Goal: Information Seeking & Learning: Learn about a topic

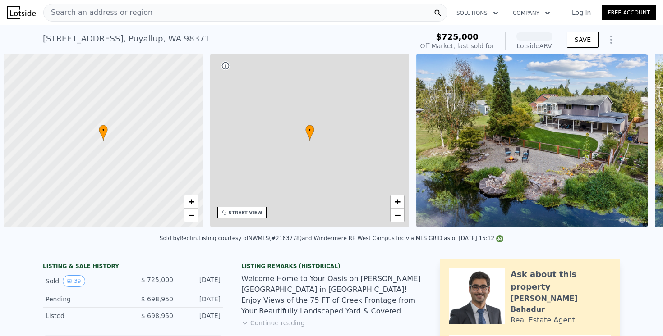
scroll to position [0, 4]
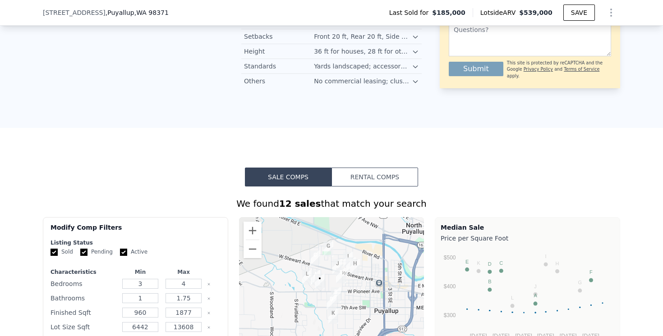
scroll to position [679, 0]
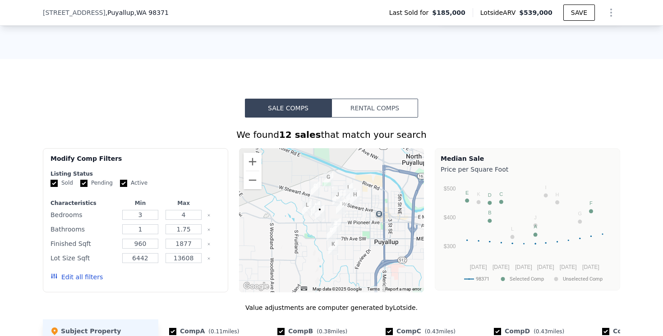
click at [124, 183] on input "Active" at bounding box center [123, 183] width 7 height 7
checkbox input "false"
click at [178, 221] on div "4" at bounding box center [184, 215] width 40 height 13
click at [190, 214] on input "4" at bounding box center [184, 215] width 36 height 10
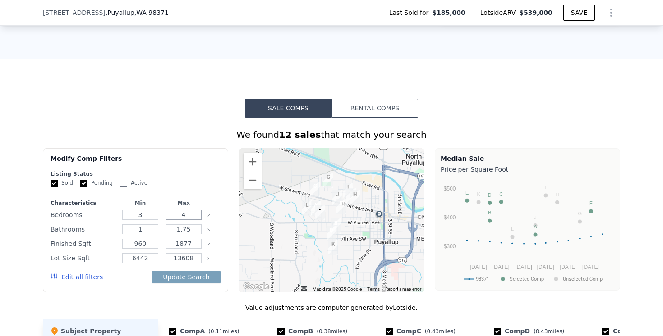
click at [190, 214] on input "4" at bounding box center [184, 215] width 36 height 10
type input "3"
click at [190, 228] on input "1.75" at bounding box center [184, 230] width 36 height 10
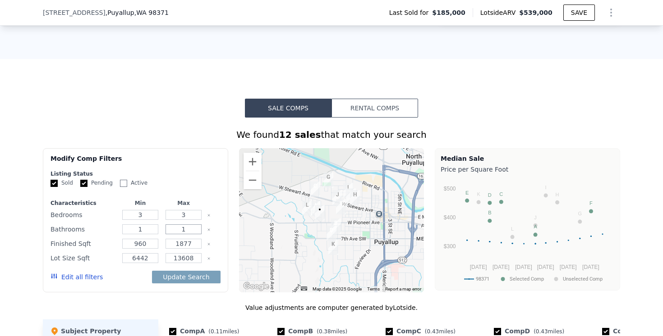
type input "1"
click at [147, 244] on input "960" at bounding box center [140, 244] width 36 height 10
click at [147, 243] on input "960" at bounding box center [140, 244] width 36 height 10
click at [147, 241] on input "960" at bounding box center [140, 244] width 36 height 10
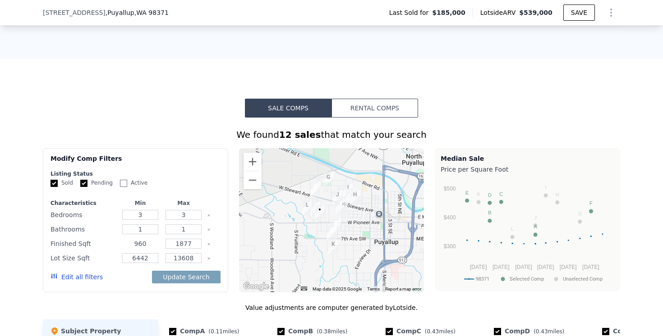
click at [147, 241] on input "960" at bounding box center [140, 244] width 36 height 10
type input "1200"
click at [170, 246] on input "1877" at bounding box center [184, 244] width 36 height 10
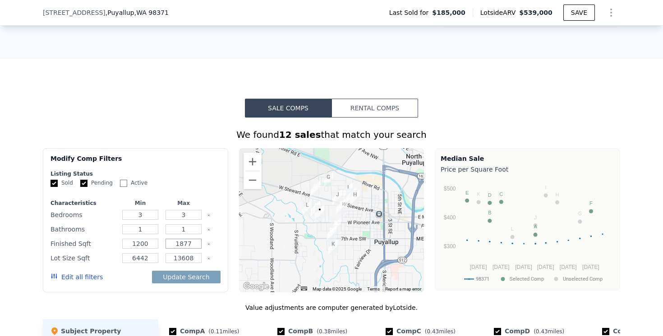
click at [170, 246] on input "1877" at bounding box center [184, 244] width 36 height 10
type input "1600"
click at [152, 261] on input "6442" at bounding box center [140, 258] width 36 height 10
click at [187, 260] on input "13608" at bounding box center [184, 258] width 36 height 10
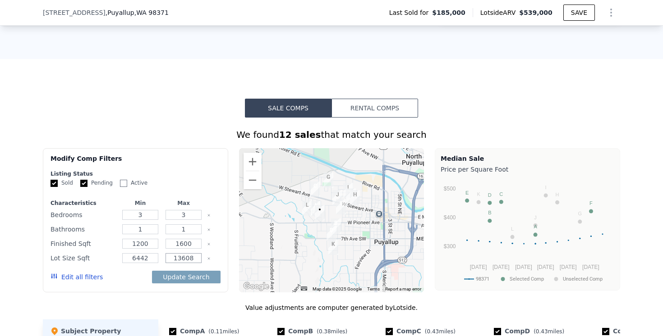
click at [187, 260] on input "13608" at bounding box center [184, 258] width 36 height 10
type input "12000"
click at [143, 255] on input "6442" at bounding box center [140, 258] width 36 height 10
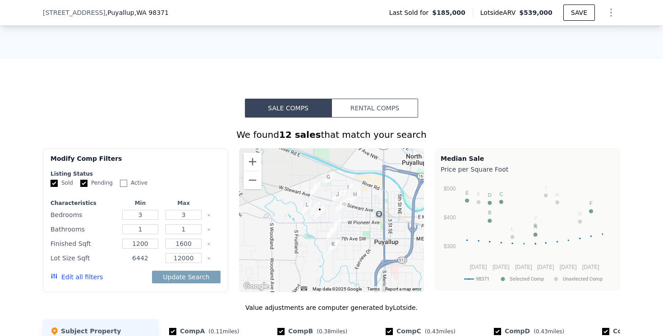
click at [143, 255] on input "6442" at bounding box center [140, 258] width 36 height 10
type input "7500"
click at [158, 280] on button "Update Search" at bounding box center [186, 277] width 68 height 13
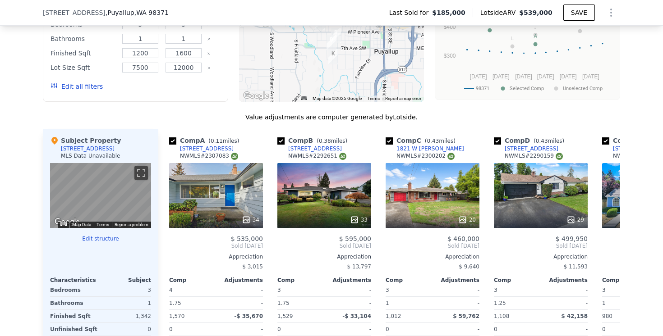
scroll to position [913, 0]
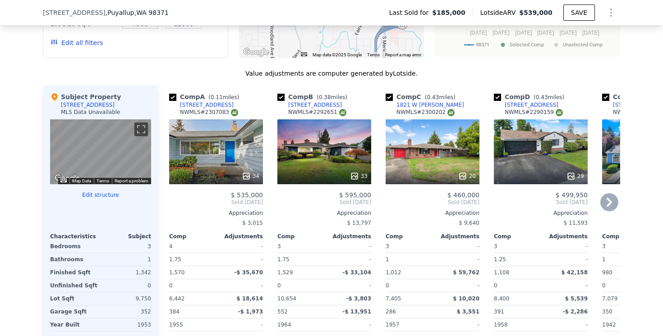
click at [173, 97] on input "checkbox" at bounding box center [172, 97] width 7 height 7
checkbox input "false"
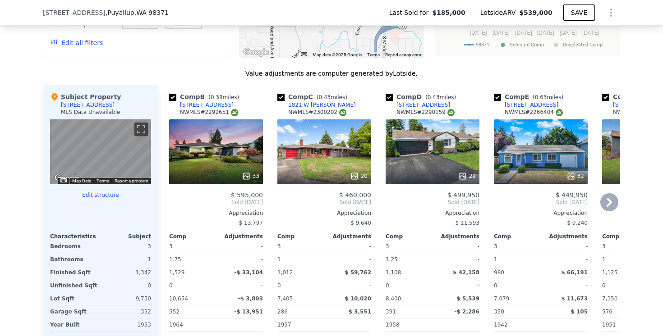
click at [173, 98] on input "checkbox" at bounding box center [172, 97] width 7 height 7
checkbox input "false"
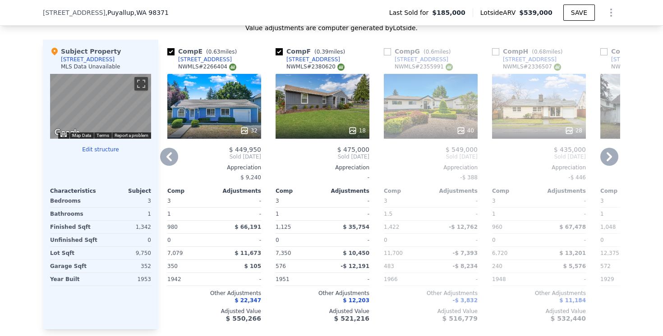
scroll to position [957, 0]
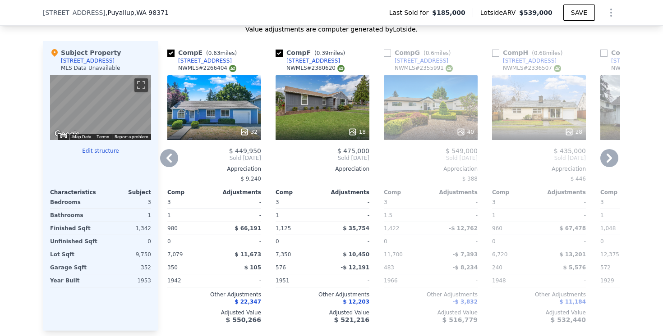
click at [170, 55] on input "checkbox" at bounding box center [170, 53] width 7 height 7
checkbox input "false"
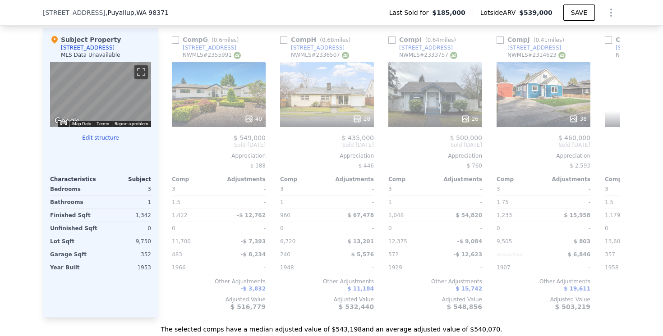
scroll to position [0, 327]
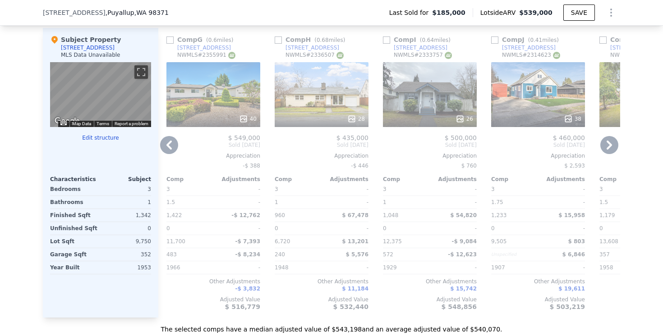
click at [172, 42] on input "checkbox" at bounding box center [169, 40] width 7 height 7
checkbox input "true"
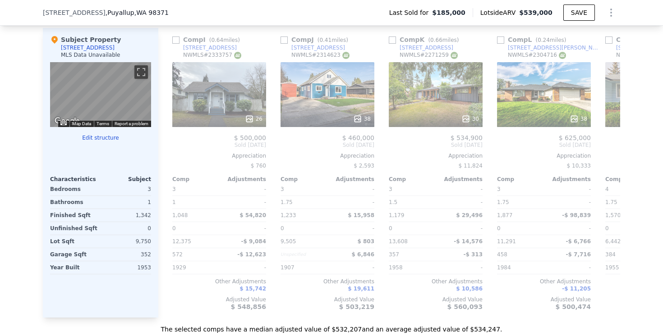
scroll to position [0, 548]
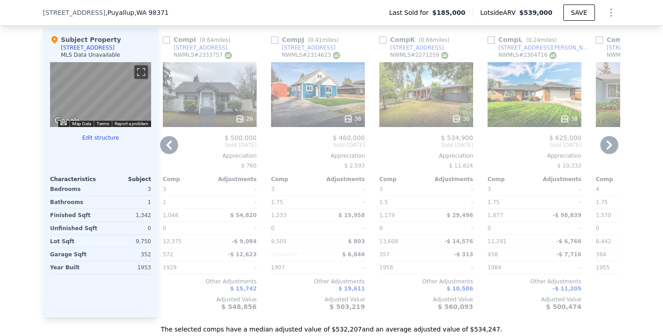
click at [168, 41] on input "checkbox" at bounding box center [166, 40] width 7 height 7
checkbox input "true"
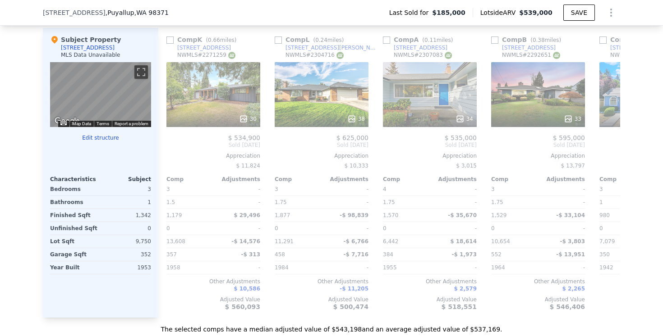
scroll to position [0, 761]
click at [170, 39] on input "checkbox" at bounding box center [169, 40] width 7 height 7
checkbox input "true"
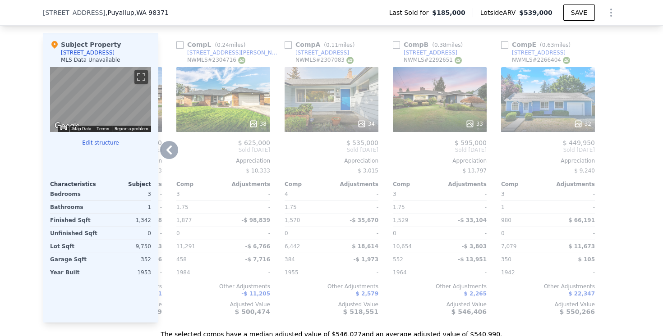
scroll to position [967, 0]
click at [507, 46] on input "checkbox" at bounding box center [504, 44] width 7 height 7
checkbox input "true"
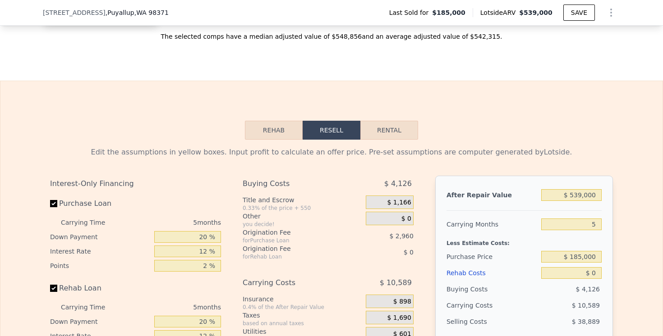
scroll to position [1272, 0]
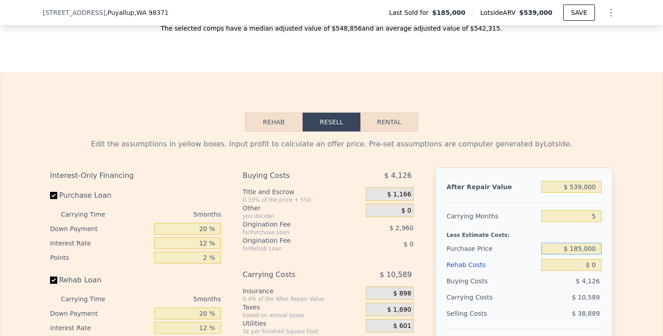
click at [580, 253] on input "$ 185,000" at bounding box center [571, 249] width 60 height 12
type input "$ 325,000"
type input "$ 152,090"
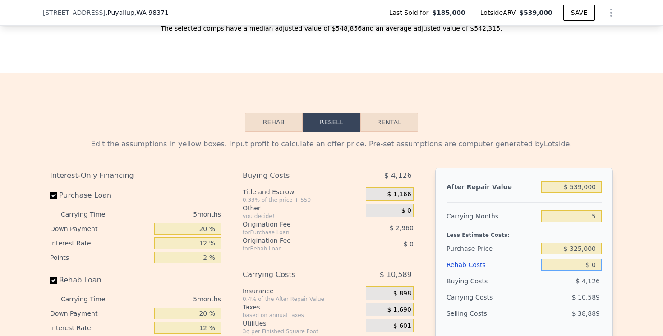
click at [589, 269] on input "$ 0" at bounding box center [571, 265] width 60 height 12
type input "$ 10"
type input "$ 152,080"
type input "$ 100"
type input "$ 151,983"
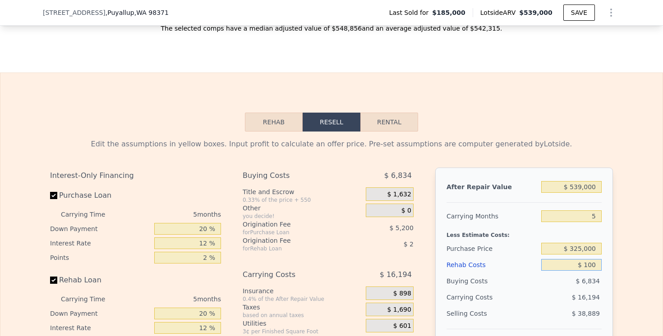
type input "$ 1,000"
type input "$ 151,034"
type input "$ 10,000"
type input "$ 141,530"
type input "$ 100,000"
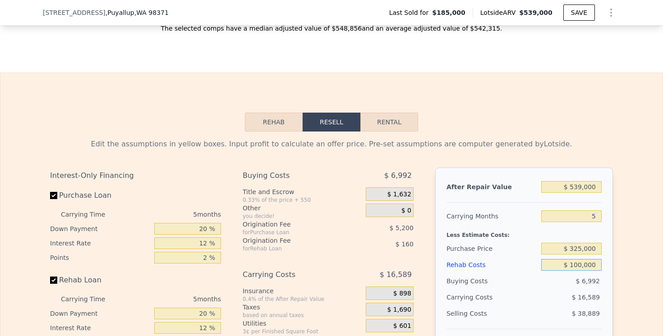
type input "$ 46,490"
type input "$ 100,000"
click at [599, 286] on div "$ 8,432" at bounding box center [571, 281] width 61 height 16
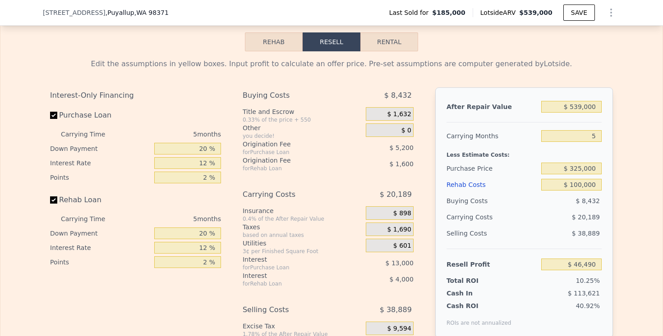
scroll to position [1424, 0]
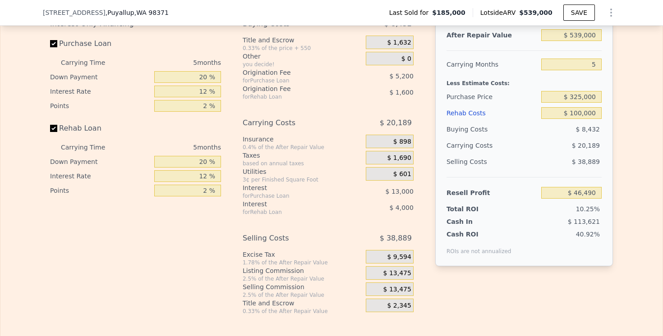
click at [410, 276] on span "$ 13,475" at bounding box center [397, 274] width 28 height 8
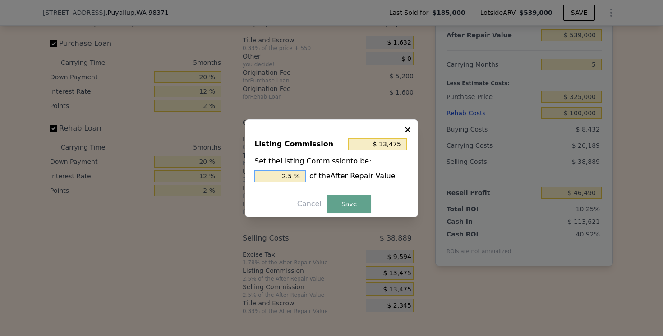
click at [290, 174] on input "2.5 %" at bounding box center [279, 176] width 51 height 12
type input "$ 5,390"
type input "1. %"
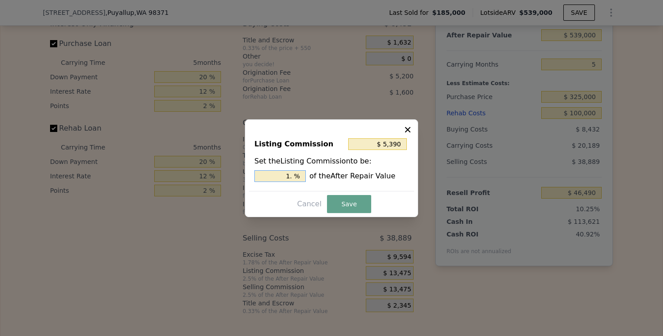
type input "$ 8,085"
type input "1.5 %"
click at [329, 203] on button "Save" at bounding box center [349, 204] width 44 height 18
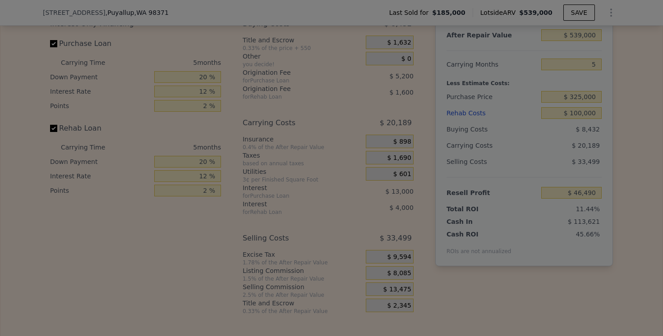
type input "$ 51,880"
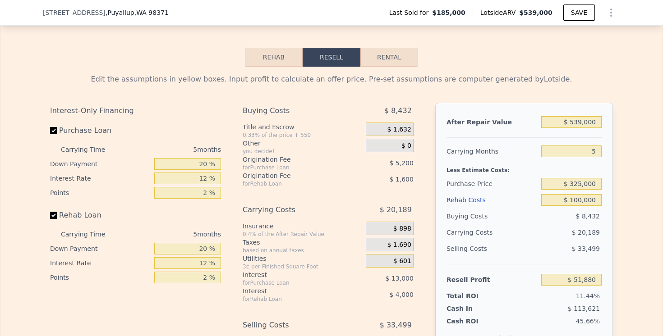
scroll to position [1337, 0]
click at [581, 123] on input "$ 539,000" at bounding box center [571, 122] width 60 height 12
type input "$ 53,000"
type input "-$ 403,600"
type input "$ 5,000"
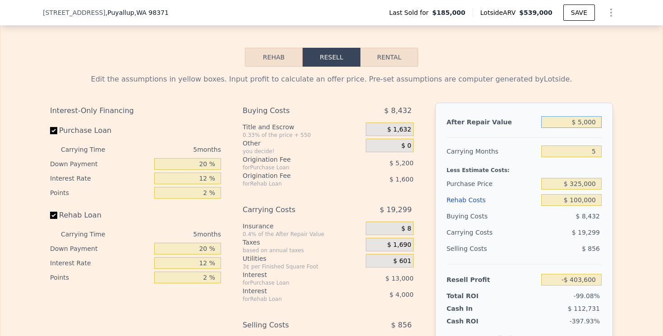
type input "-$ 448,587"
type input "$ 52,000"
type input "-$ 404,539"
type input "$ 525,000"
type input "$ 38,759"
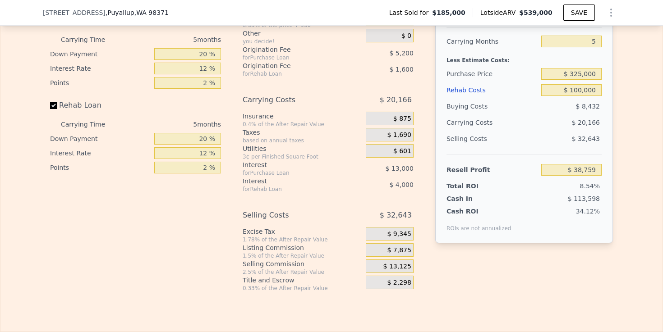
type input "$ 525,000"
click at [630, 144] on div "Edit the assumptions in yellow boxes. Input profit to calculate an offer price.…" at bounding box center [331, 125] width 662 height 336
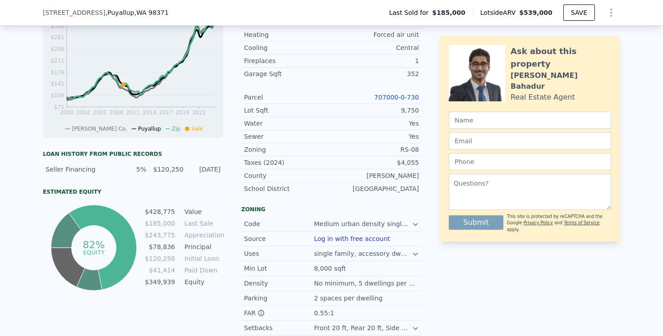
scroll to position [319, 0]
drag, startPoint x: 419, startPoint y: 110, endPoint x: 397, endPoint y: 110, distance: 22.6
click at [397, 110] on div "Lot Sqft 9,750" at bounding box center [331, 109] width 180 height 13
click at [397, 110] on div "9,750" at bounding box center [374, 109] width 87 height 9
drag, startPoint x: 395, startPoint y: 154, endPoint x: 413, endPoint y: 154, distance: 17.6
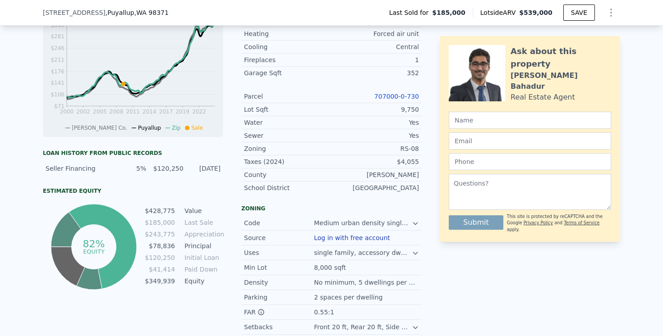
click at [412, 154] on div "Zoning RS-08" at bounding box center [331, 149] width 180 height 13
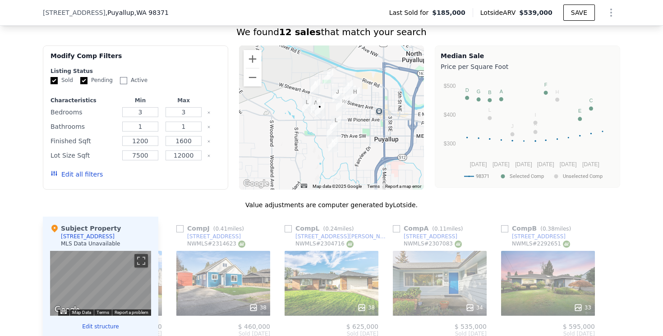
scroll to position [787, 0]
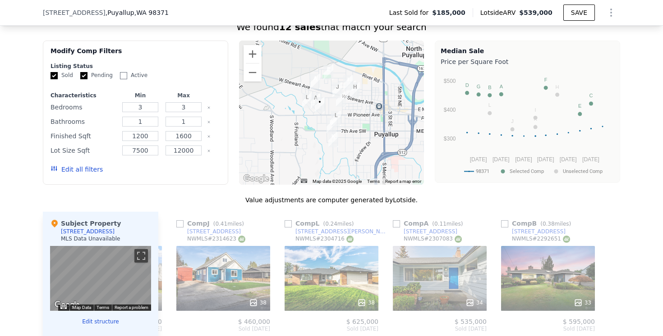
click at [83, 172] on button "Edit all filters" at bounding box center [77, 169] width 52 height 9
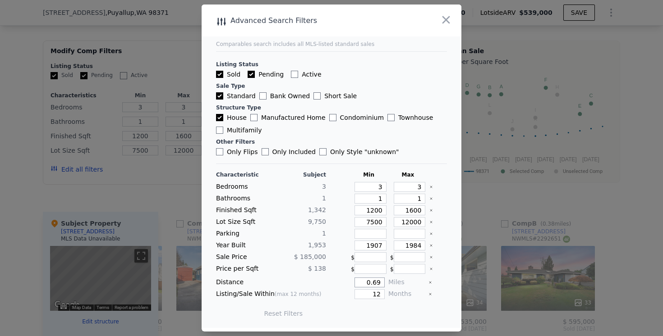
click at [377, 282] on input "0.69" at bounding box center [369, 283] width 30 height 10
type input "1"
click at [379, 294] on input "12" at bounding box center [369, 295] width 30 height 10
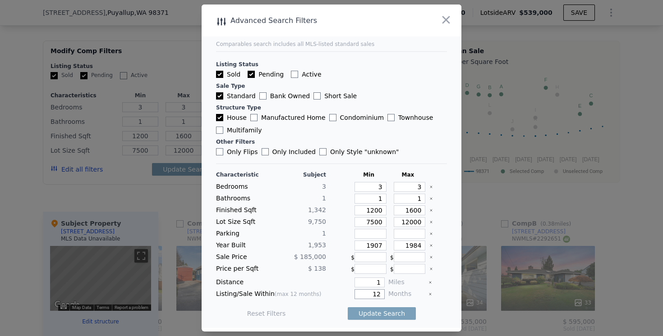
click at [379, 294] on input "12" at bounding box center [369, 295] width 30 height 10
click at [381, 318] on button "Update Search" at bounding box center [382, 314] width 68 height 13
click at [380, 297] on input "8" at bounding box center [369, 295] width 30 height 10
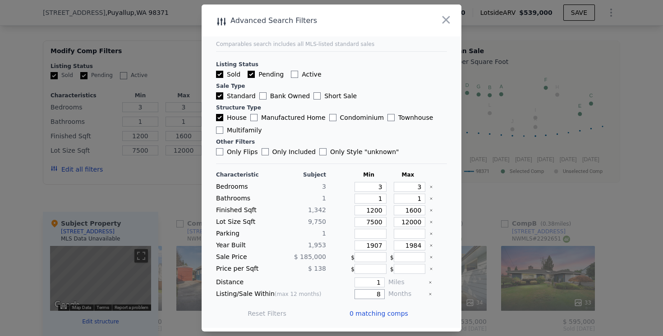
click at [380, 297] on input "8" at bounding box center [369, 295] width 30 height 10
type input "12"
click at [376, 314] on button "Update Search" at bounding box center [382, 314] width 68 height 13
click at [373, 212] on input "1200" at bounding box center [370, 211] width 32 height 10
type input "100"
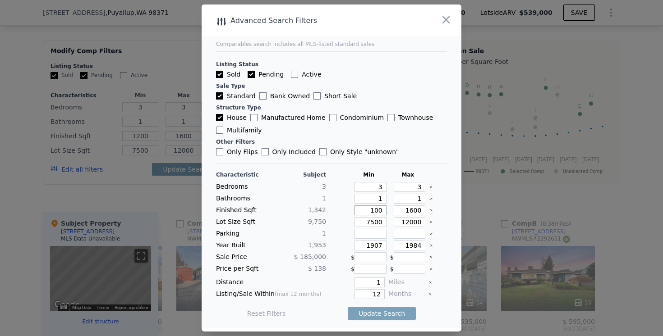
type input "100"
click at [348, 308] on button "Update Search" at bounding box center [382, 314] width 68 height 13
click at [451, 21] on icon "button" at bounding box center [446, 20] width 13 height 13
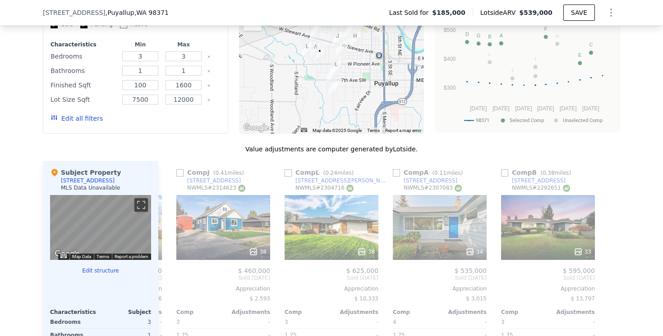
scroll to position [838, 0]
click at [98, 122] on button "Edit all filters" at bounding box center [77, 118] width 52 height 9
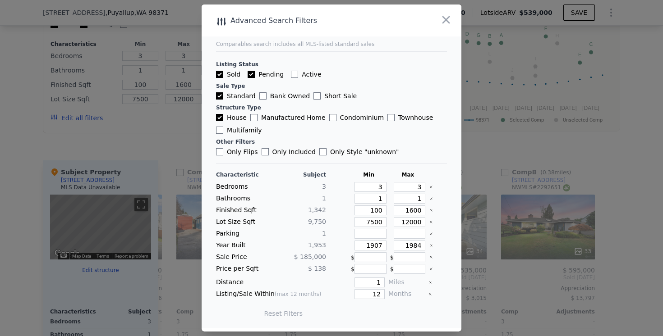
click at [297, 314] on button "Reset Filters" at bounding box center [283, 313] width 39 height 9
checkbox input "true"
type input "4"
type input "1.75"
type input "960"
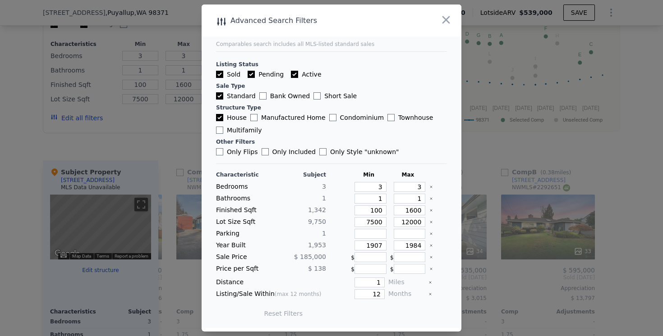
type input "1877"
type input "6442"
type input "13608"
checkbox input "true"
type input "4"
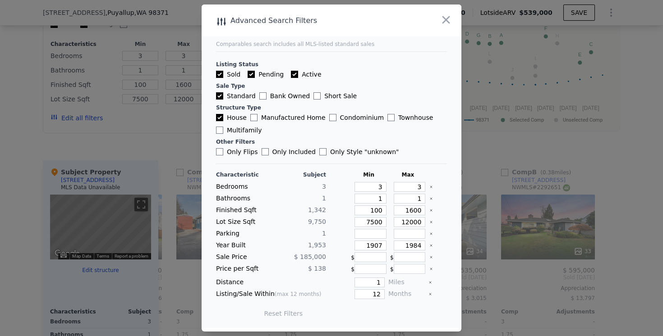
type input "1.75"
type input "960"
type input "1877"
type input "6442"
type input "13608"
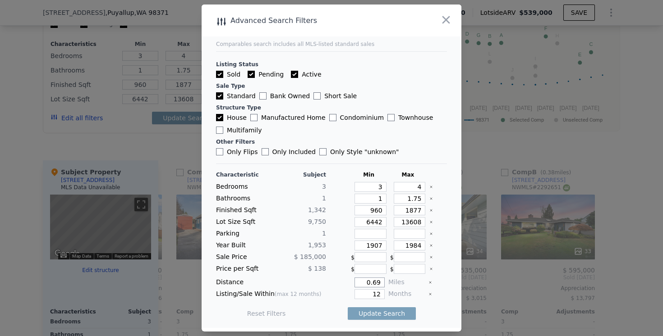
click at [377, 282] on input "0.69" at bounding box center [369, 283] width 30 height 10
type input "1"
click at [381, 310] on button "Update Search" at bounding box center [382, 314] width 68 height 13
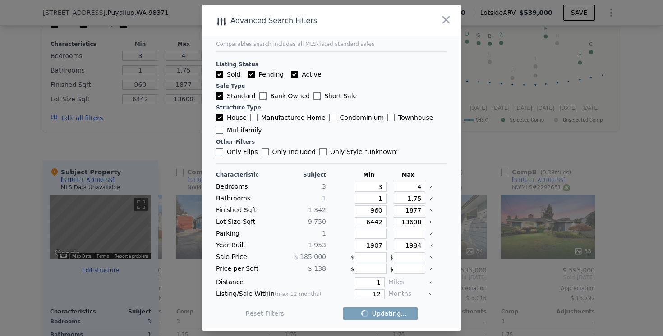
checkbox input "false"
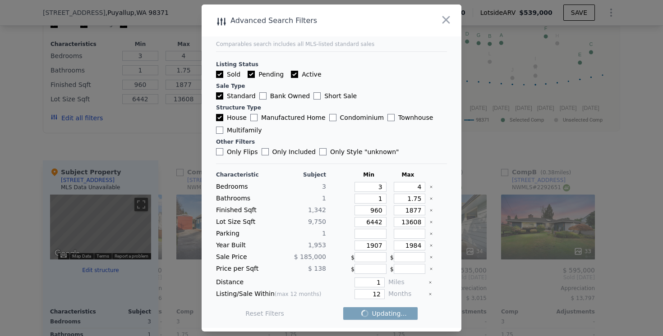
checkbox input "false"
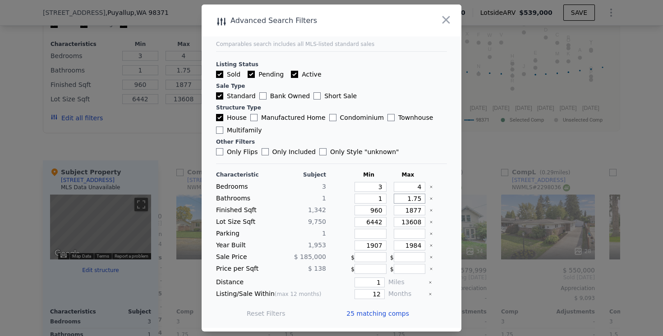
click at [421, 197] on input "1.75" at bounding box center [410, 199] width 32 height 10
click at [422, 189] on input "4" at bounding box center [410, 187] width 32 height 10
type input "3"
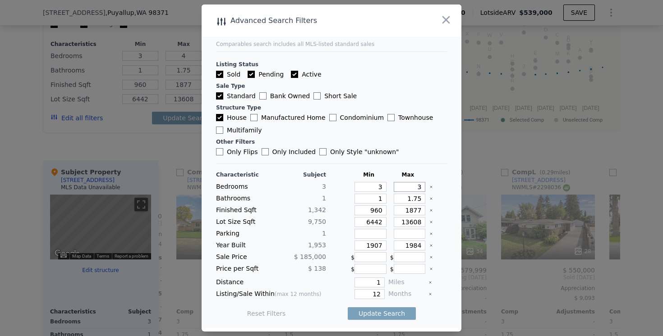
type input "3"
click at [415, 201] on input "1.75" at bounding box center [410, 199] width 32 height 10
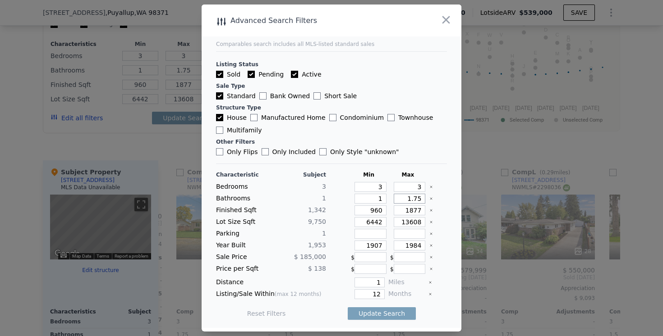
type input "1"
type input "1.5"
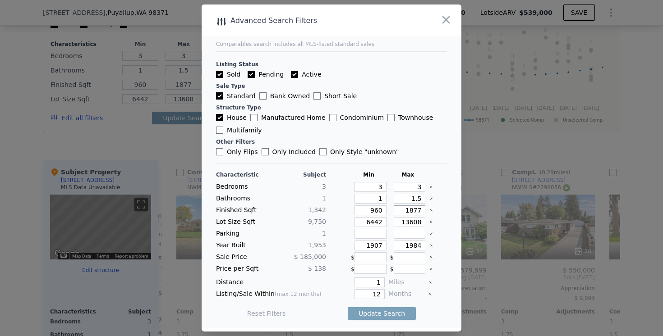
click at [416, 210] on input "1877" at bounding box center [410, 211] width 32 height 10
type input "1"
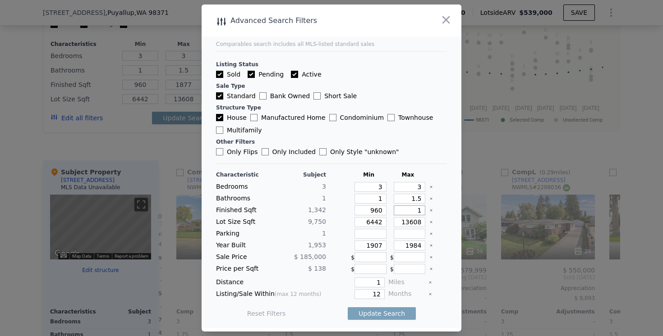
type input "1"
type input "15"
type input "150"
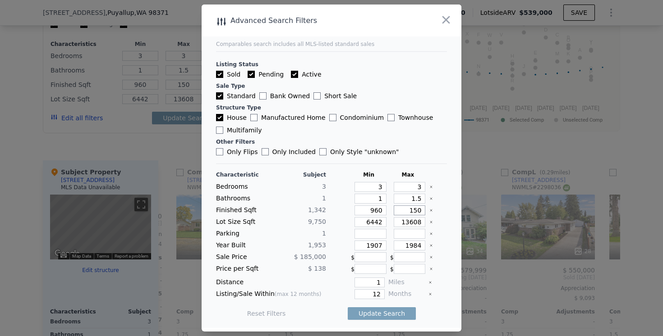
type input "1500"
click at [379, 211] on input "960" at bounding box center [370, 211] width 32 height 10
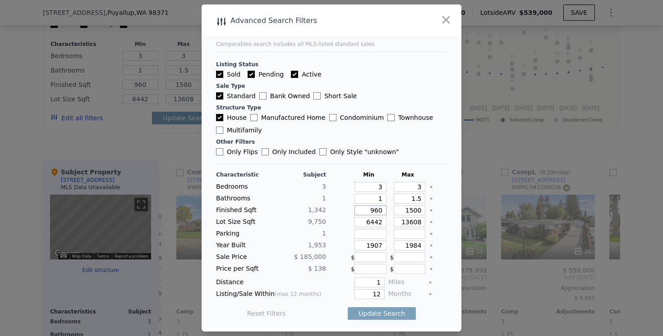
click at [379, 211] on input "960" at bounding box center [370, 211] width 32 height 10
type input "1"
type input "122"
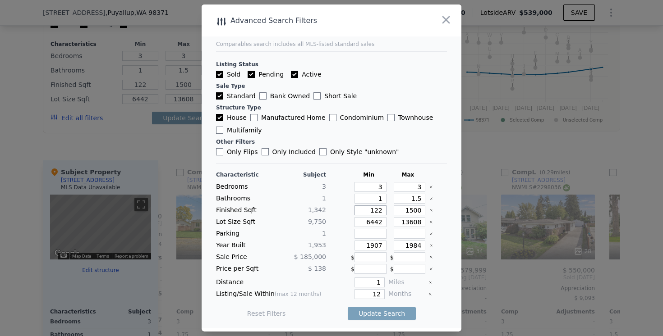
type input "1220"
type input "122"
type input "12"
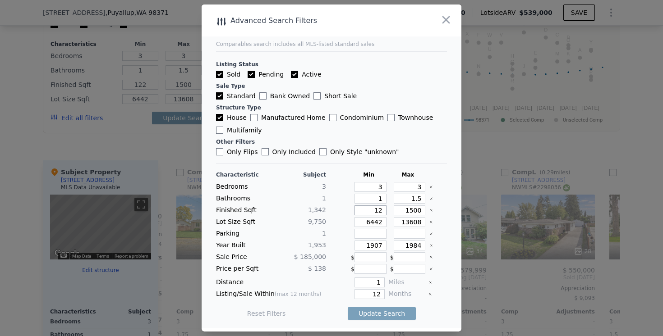
type input "12"
type input "1"
type input "12"
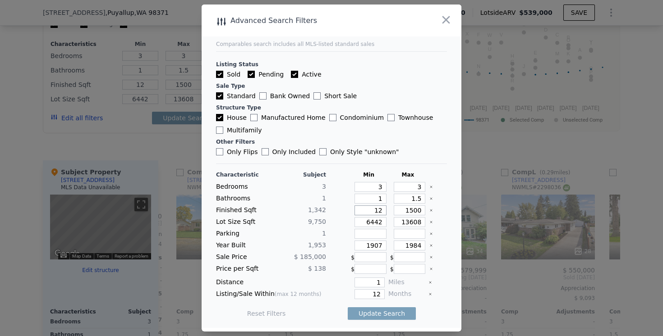
type input "120"
type input "1200"
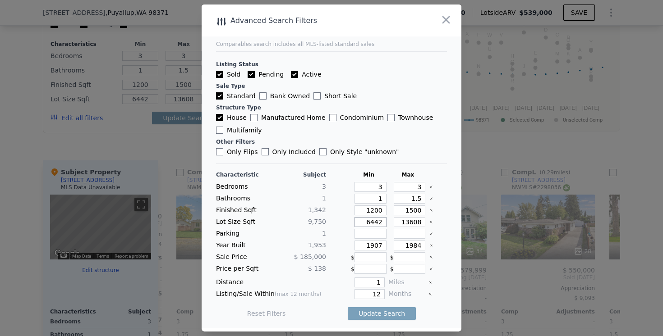
click at [373, 225] on input "6442" at bounding box center [370, 222] width 32 height 10
click at [422, 223] on input "13608" at bounding box center [410, 222] width 32 height 10
click at [397, 316] on button "Update Search" at bounding box center [382, 314] width 68 height 13
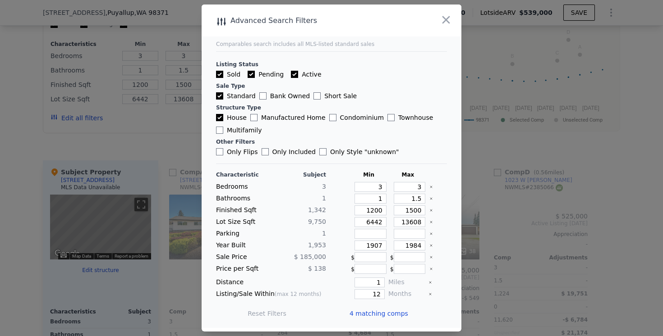
scroll to position [0, 0]
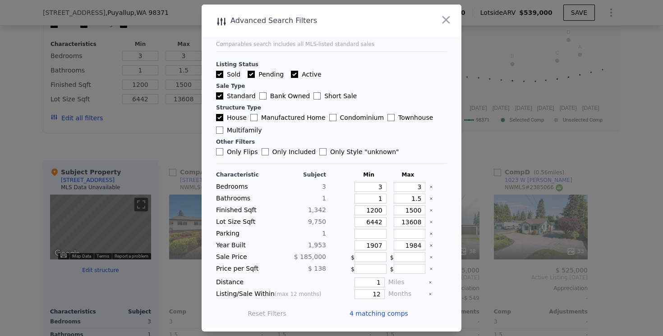
click at [397, 316] on span "4 matching comps" at bounding box center [379, 313] width 59 height 9
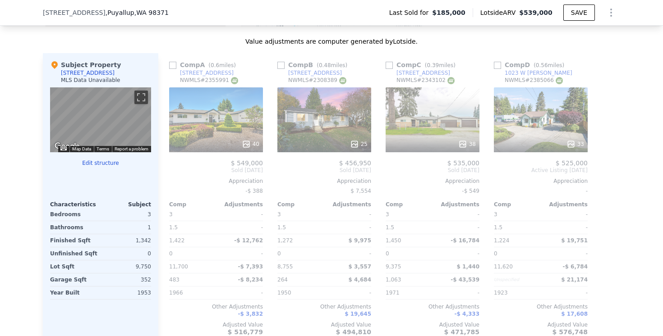
scroll to position [949, 0]
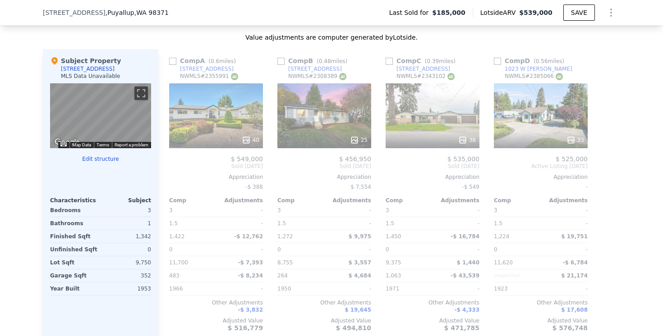
click at [172, 60] on input "checkbox" at bounding box center [172, 61] width 7 height 7
checkbox input "true"
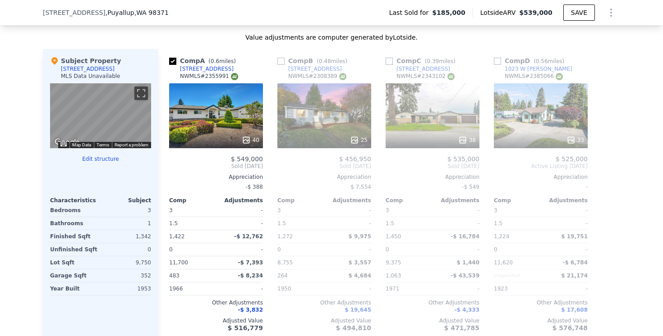
click at [280, 62] on input "checkbox" at bounding box center [280, 61] width 7 height 7
checkbox input "true"
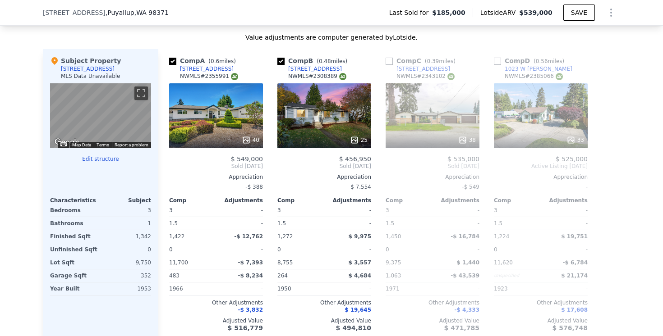
click at [388, 64] on input "checkbox" at bounding box center [389, 61] width 7 height 7
checkbox input "true"
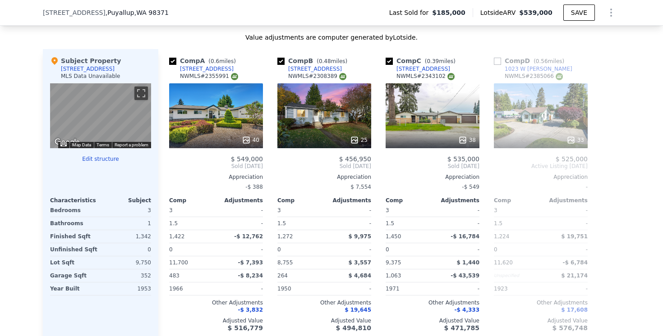
click at [495, 62] on input "checkbox" at bounding box center [497, 61] width 7 height 7
checkbox input "true"
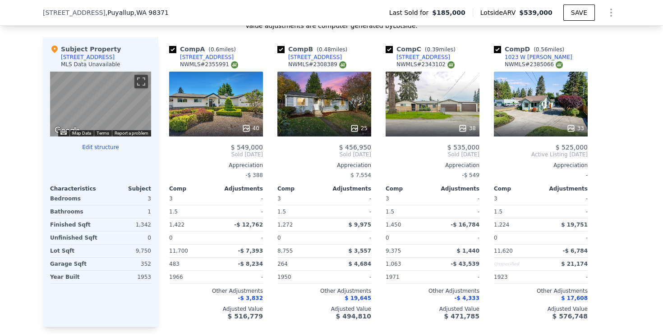
scroll to position [960, 0]
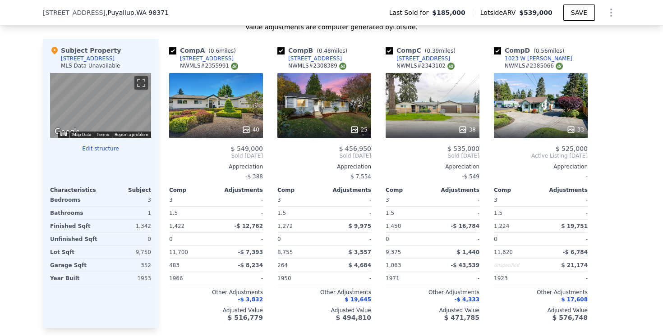
click at [175, 56] on link "[STREET_ADDRESS]" at bounding box center [201, 58] width 64 height 7
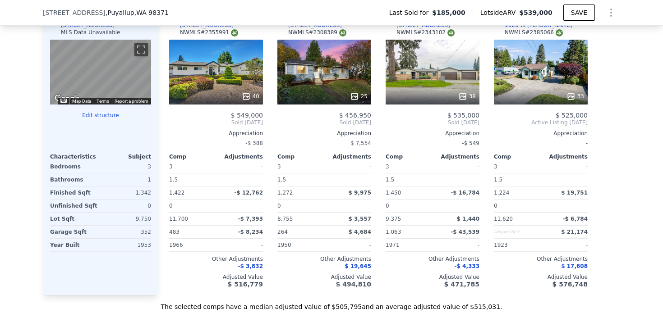
scroll to position [994, 0]
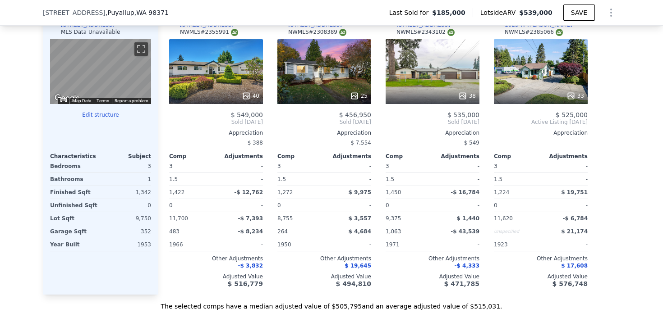
type input "4"
type input "1.75"
type input "960"
type input "1877"
type input "$ 539,000"
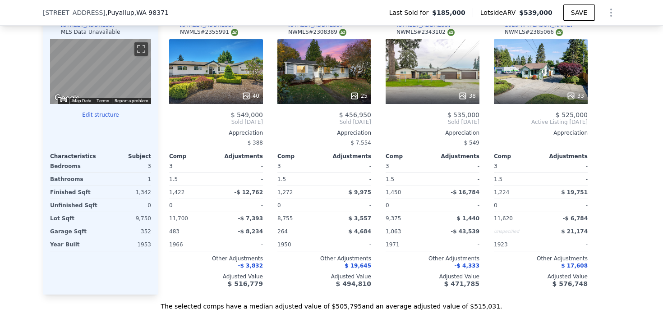
type input "$ 0"
type input "$ 300,396"
checkbox input "false"
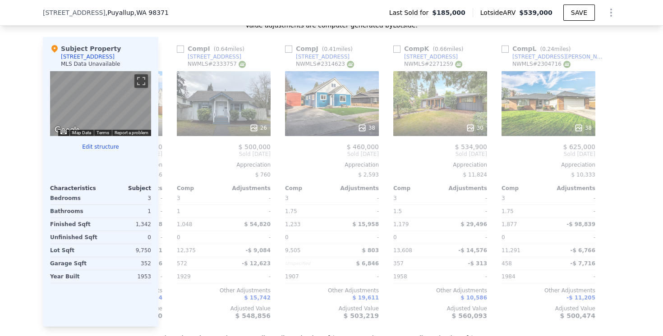
scroll to position [0, 859]
click at [181, 49] on input "checkbox" at bounding box center [179, 49] width 7 height 7
checkbox input "true"
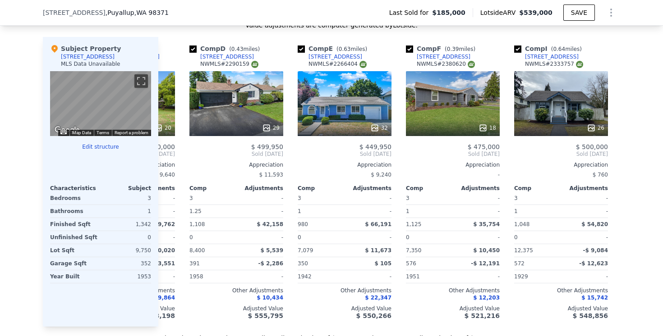
scroll to position [0, 0]
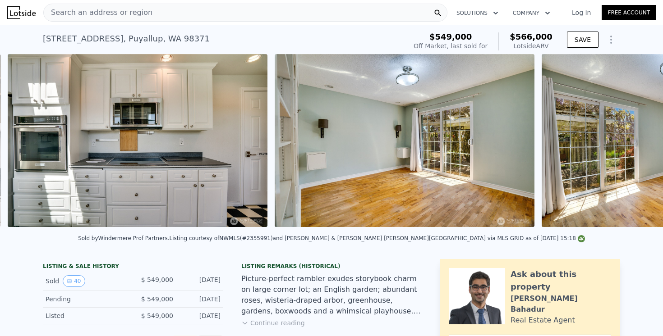
scroll to position [0, 3589]
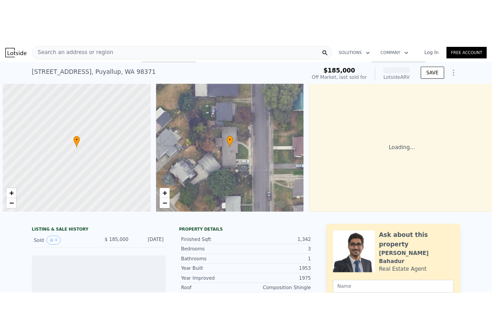
scroll to position [0, 4]
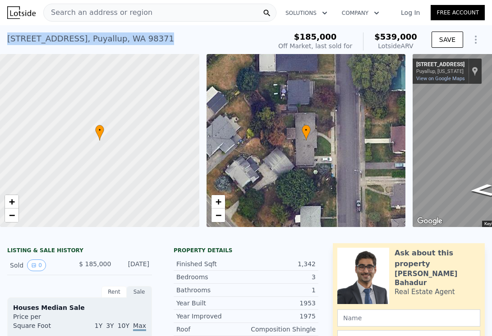
drag, startPoint x: 7, startPoint y: 39, endPoint x: 156, endPoint y: 45, distance: 149.8
click at [156, 45] on div "110 17th St SW , Puyallup , WA 98371 Sold Oct 2009 for $185k (~ARV $539k ) $185…" at bounding box center [246, 39] width 492 height 29
copy div "110 17th St SW , Puyallup , WA 98371"
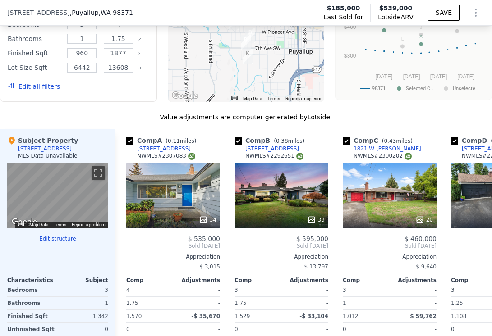
scroll to position [869, 0]
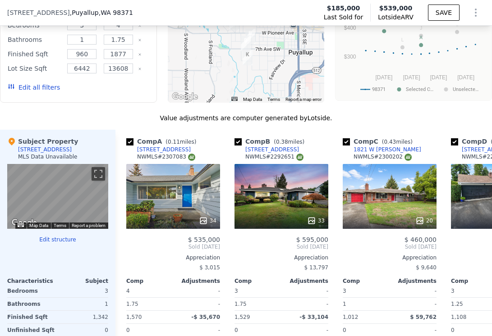
click at [45, 87] on button "Edit all filters" at bounding box center [34, 87] width 52 height 9
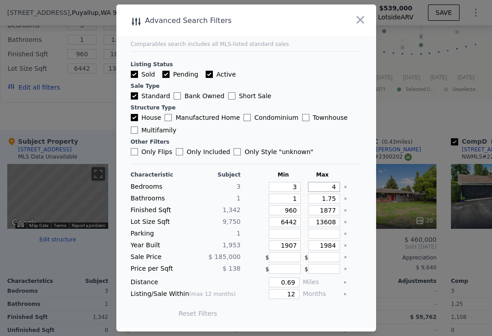
click at [336, 191] on input "4" at bounding box center [324, 187] width 32 height 10
type input "3"
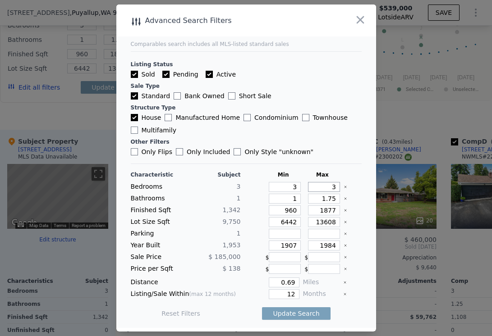
type input "3"
click at [329, 198] on input "1.75" at bounding box center [324, 199] width 32 height 10
click at [314, 208] on input "1877" at bounding box center [324, 211] width 32 height 10
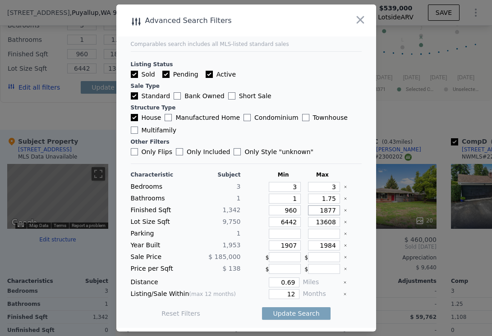
click at [314, 208] on input "1877" at bounding box center [324, 211] width 32 height 10
click at [295, 214] on input "960" at bounding box center [285, 211] width 32 height 10
click at [360, 18] on icon "button" at bounding box center [360, 20] width 13 height 13
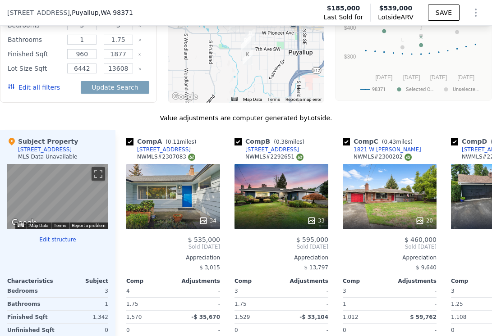
scroll to position [887, 0]
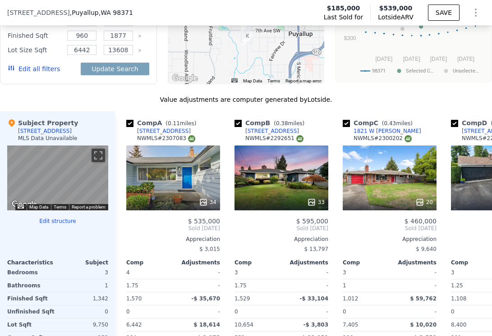
click at [50, 222] on button "Edit structure" at bounding box center [57, 221] width 101 height 7
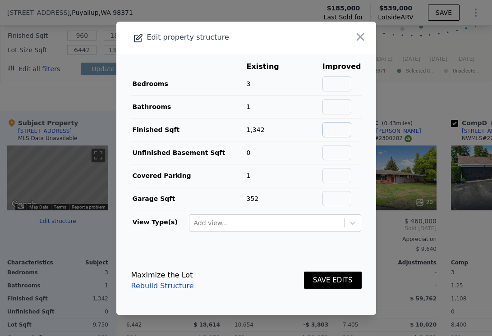
click at [335, 131] on input "text" at bounding box center [336, 129] width 29 height 15
type input "1700"
click at [315, 156] on td at bounding box center [307, 152] width 29 height 23
click at [344, 103] on input "text" at bounding box center [336, 106] width 29 height 15
type input "2"
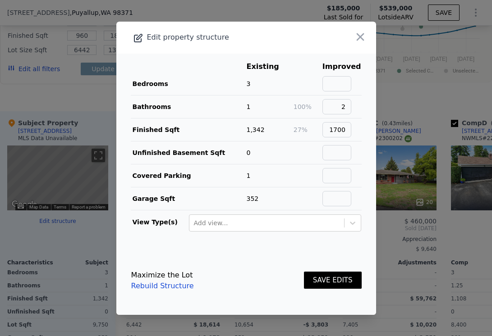
click at [341, 73] on td at bounding box center [342, 84] width 40 height 23
click at [341, 75] on td at bounding box center [342, 84] width 40 height 23
click at [341, 80] on input "text" at bounding box center [336, 83] width 29 height 15
type input "4"
click at [316, 139] on td "27%" at bounding box center [307, 129] width 29 height 23
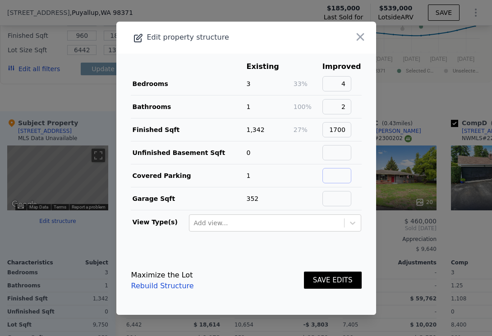
click at [333, 180] on input "text" at bounding box center [336, 175] width 29 height 15
type input "0"
click at [336, 275] on button "SAVE EDITS" at bounding box center [333, 281] width 58 height 18
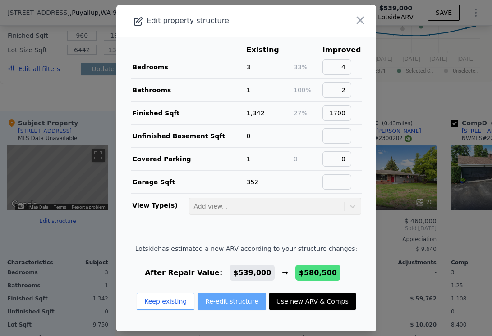
click at [231, 298] on button "Re-edit structure" at bounding box center [232, 301] width 69 height 17
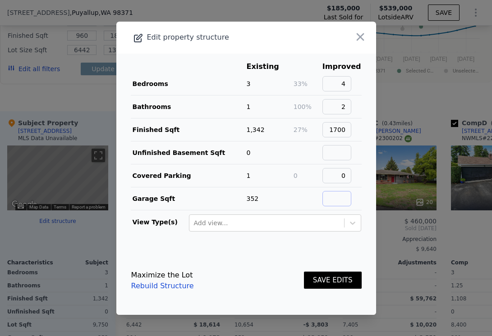
click at [347, 201] on input "text" at bounding box center [336, 198] width 29 height 15
type input "0"
click at [343, 268] on div "SAVE EDITS" at bounding box center [333, 281] width 58 height 40
click at [340, 285] on button "SAVE EDITS" at bounding box center [333, 281] width 58 height 18
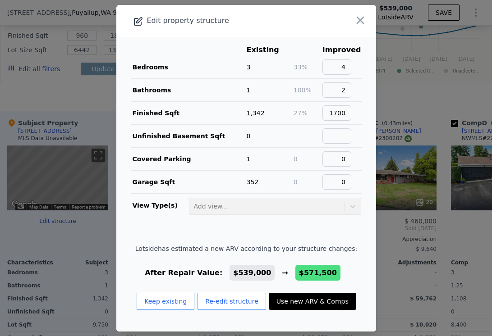
click at [315, 306] on button "Use new ARV & Comps" at bounding box center [312, 301] width 87 height 17
type input "5"
type input "1.5"
type input "2.5"
type input "1233"
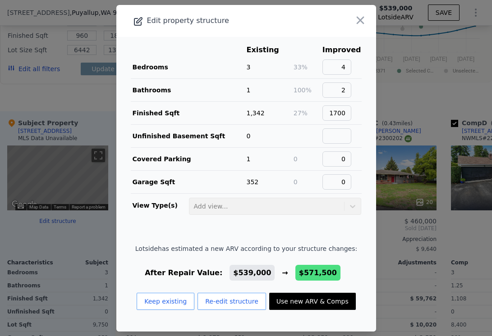
type input "2272"
type input "12025"
checkbox input "true"
type input "$ 571,500"
type input "$ 330,528"
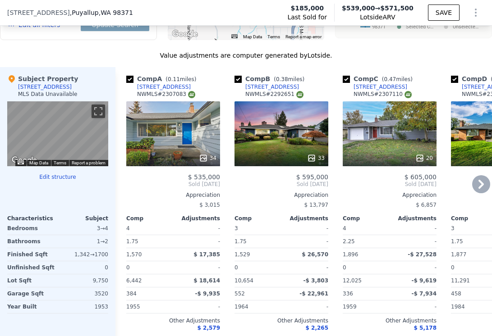
scroll to position [816, 0]
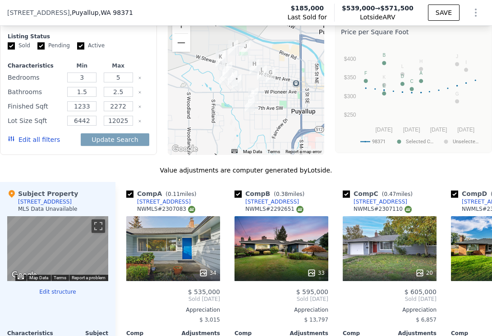
click at [21, 136] on button "Edit all filters" at bounding box center [34, 139] width 52 height 9
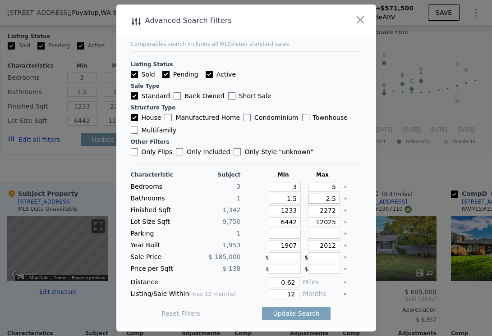
click at [315, 202] on input "2.5" at bounding box center [324, 199] width 32 height 10
type input "2"
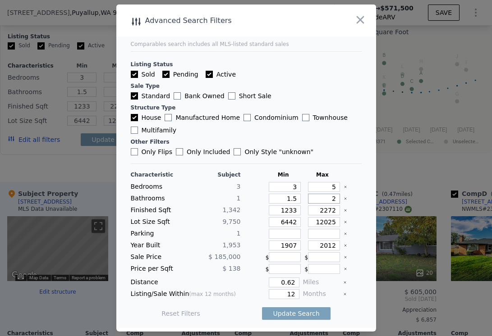
type input "2"
click at [341, 175] on div "Characteristic Subject Min Max" at bounding box center [246, 174] width 231 height 7
click at [330, 212] on input "2272" at bounding box center [324, 211] width 32 height 10
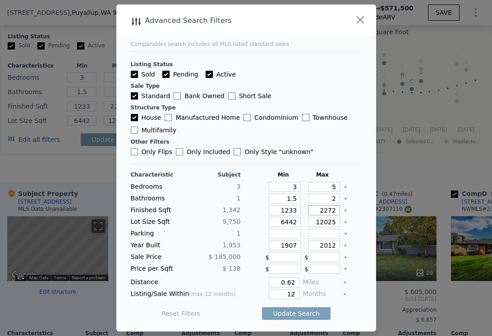
type input "1"
type input "17"
type input "170"
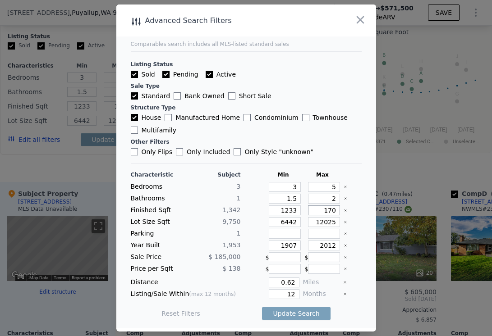
type input "170"
type input "1700"
click at [294, 212] on input "1233" at bounding box center [285, 211] width 32 height 10
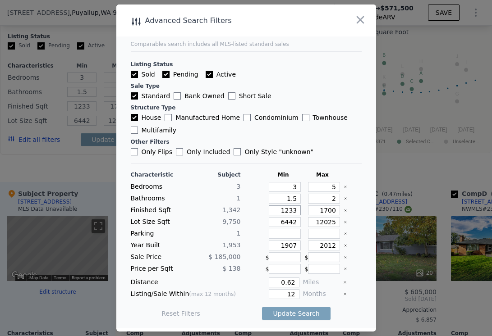
click at [294, 212] on input "1233" at bounding box center [285, 211] width 32 height 10
type input "1"
type input "15"
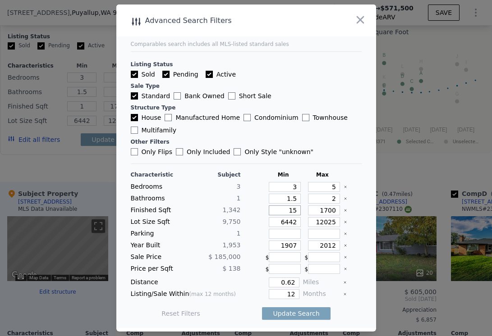
type input "15"
type input "150"
type input "1500"
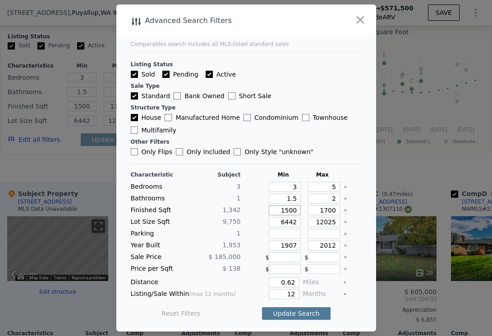
type input "1500"
click at [297, 315] on button "Update Search" at bounding box center [296, 314] width 68 height 13
checkbox input "false"
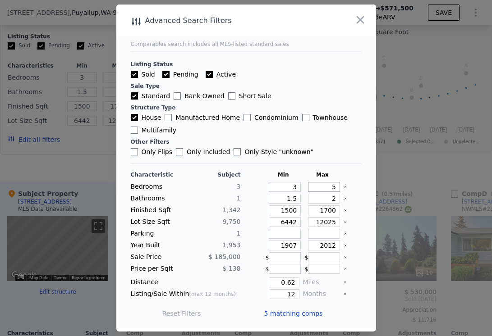
click at [330, 188] on input "5" at bounding box center [324, 187] width 32 height 10
type input "4"
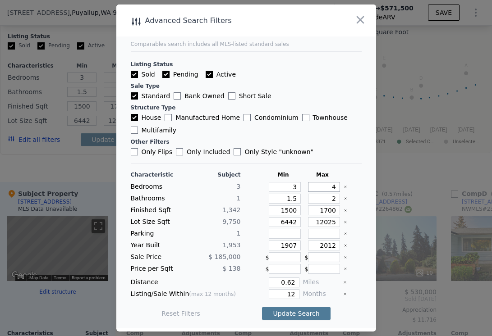
type input "4"
click at [308, 313] on button "Update Search" at bounding box center [296, 314] width 68 height 13
click at [290, 313] on span "5 matching comps" at bounding box center [293, 313] width 59 height 9
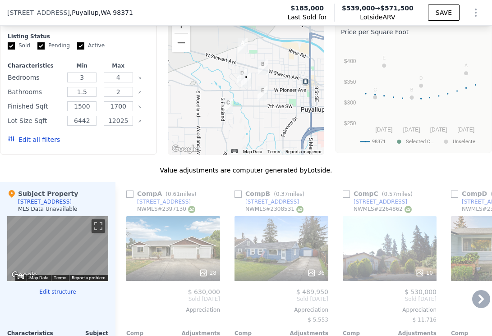
click at [133, 194] on div "Comp A ( 0.61 miles)" at bounding box center [163, 193] width 74 height 9
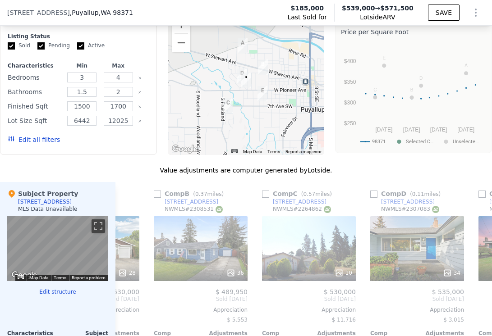
scroll to position [0, 81]
click at [157, 193] on input "checkbox" at bounding box center [156, 194] width 7 height 7
checkbox input "true"
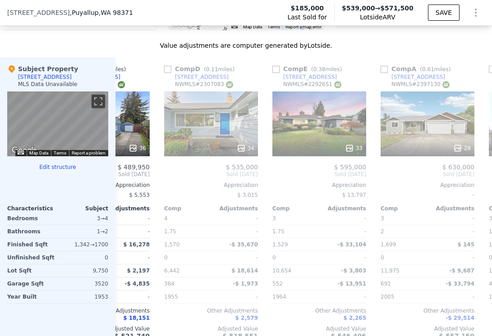
scroll to position [0, 0]
